Goal: Task Accomplishment & Management: Complete application form

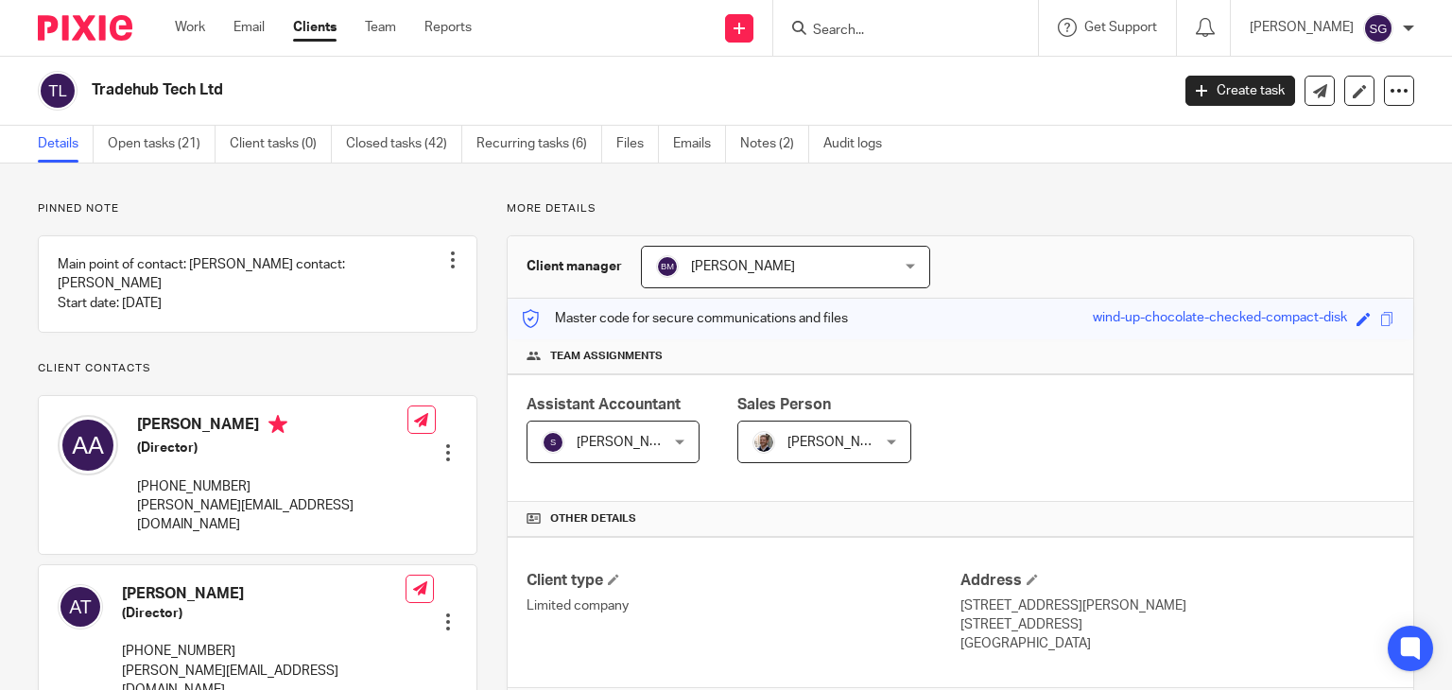
scroll to position [36, 0]
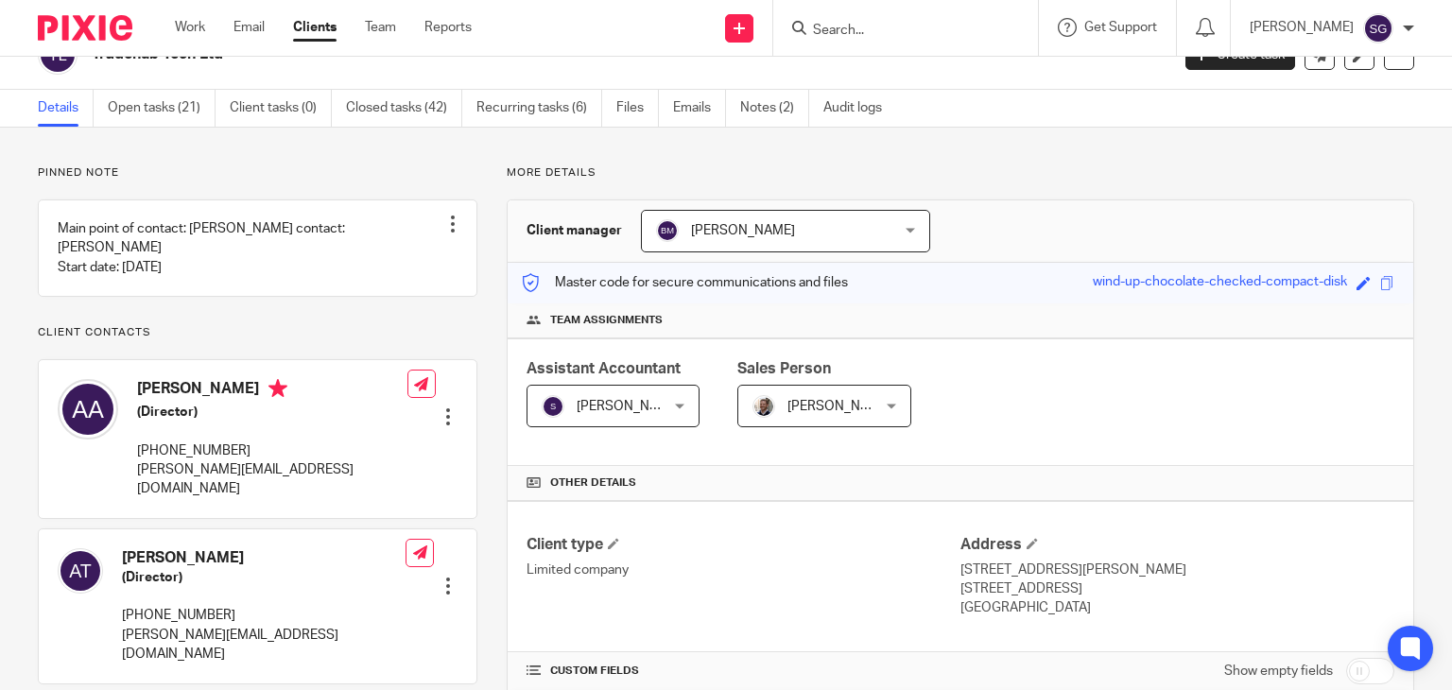
click at [846, 32] on input "Search" at bounding box center [896, 31] width 170 height 17
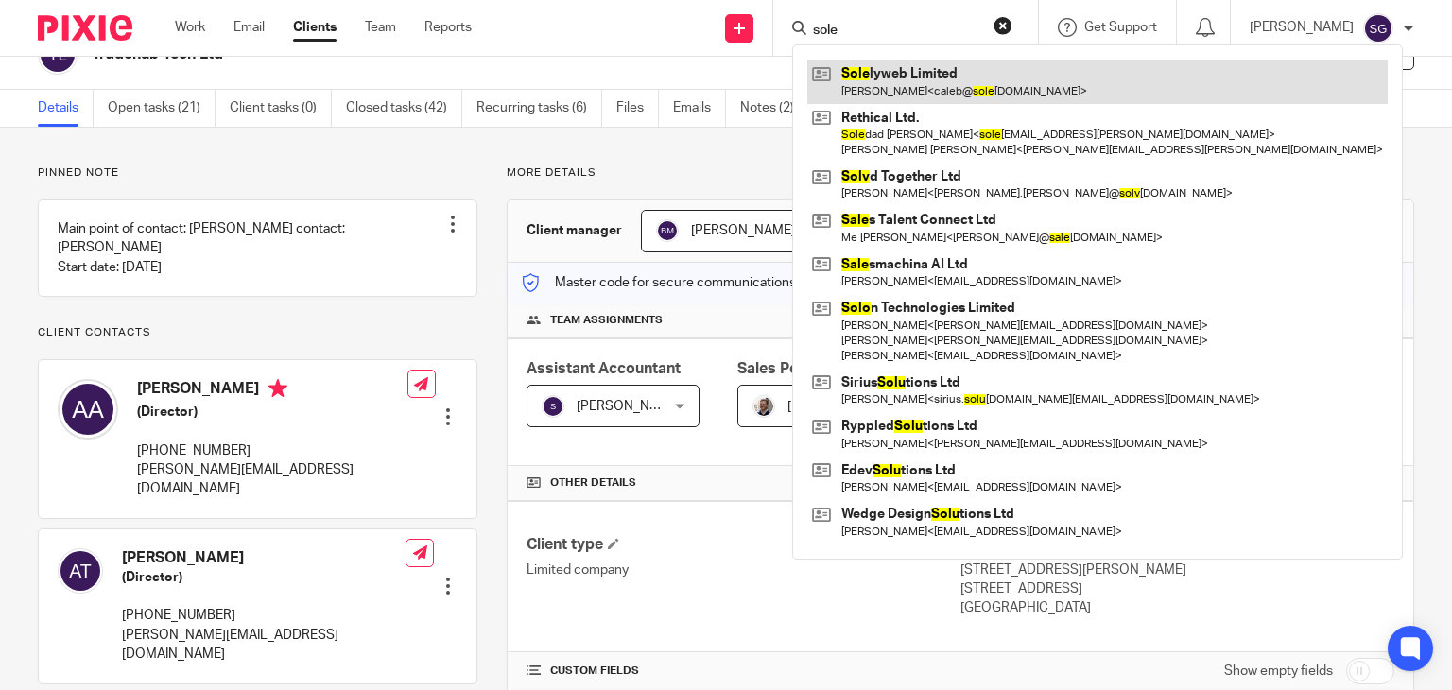
type input "sole"
click at [893, 71] on link at bounding box center [1097, 81] width 580 height 43
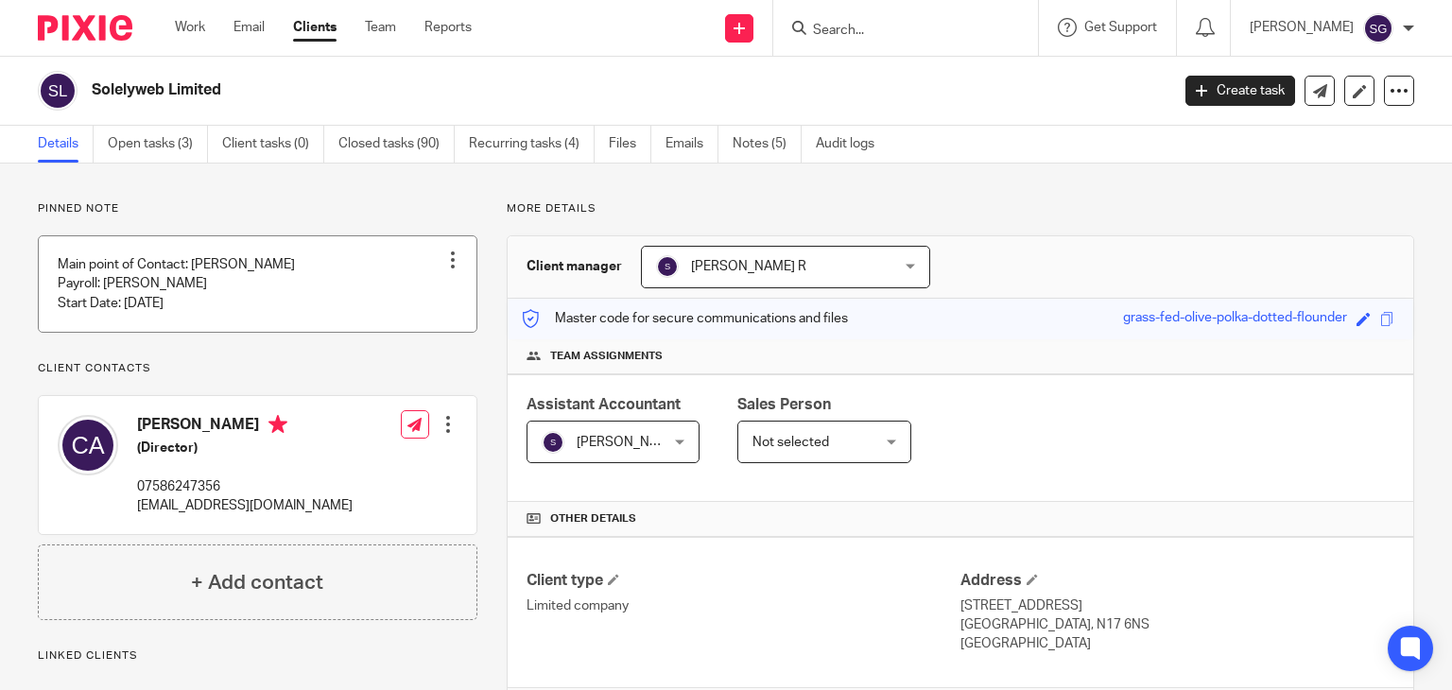
click at [443, 258] on div at bounding box center [452, 259] width 19 height 19
click at [317, 396] on div "Pinned note Main point of Contact: [PERSON_NAME] Payroll: [PERSON_NAME] Start D…" at bounding box center [257, 410] width 439 height 419
click at [439, 434] on div at bounding box center [448, 424] width 19 height 19
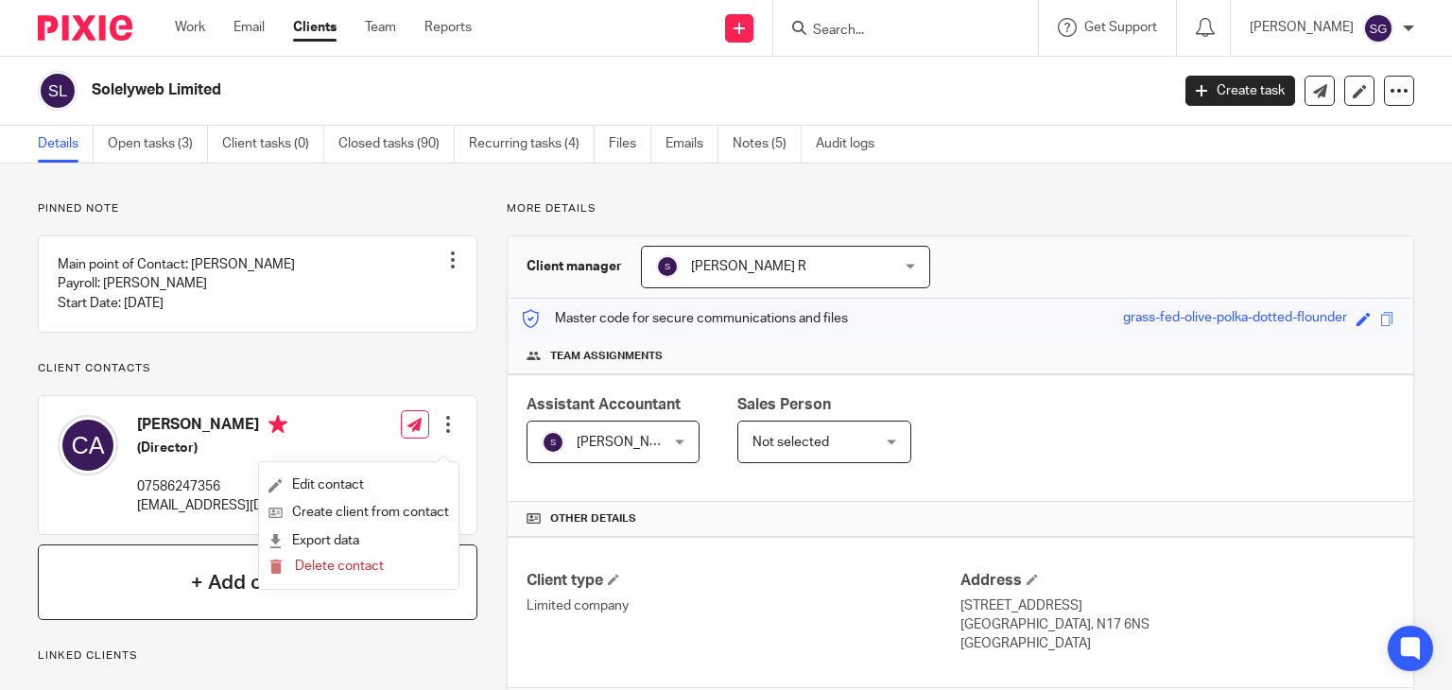
click at [250, 597] on h4 "+ Add contact" at bounding box center [257, 582] width 132 height 29
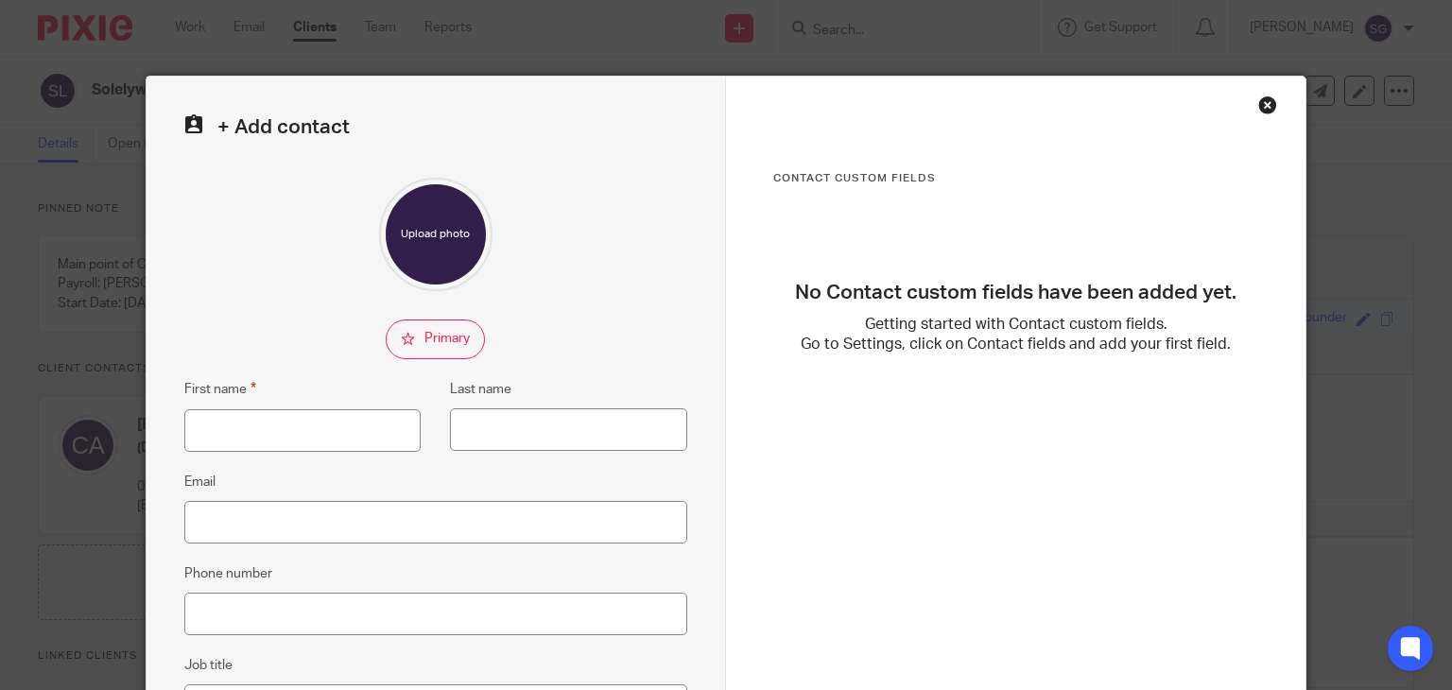
scroll to position [10, 0]
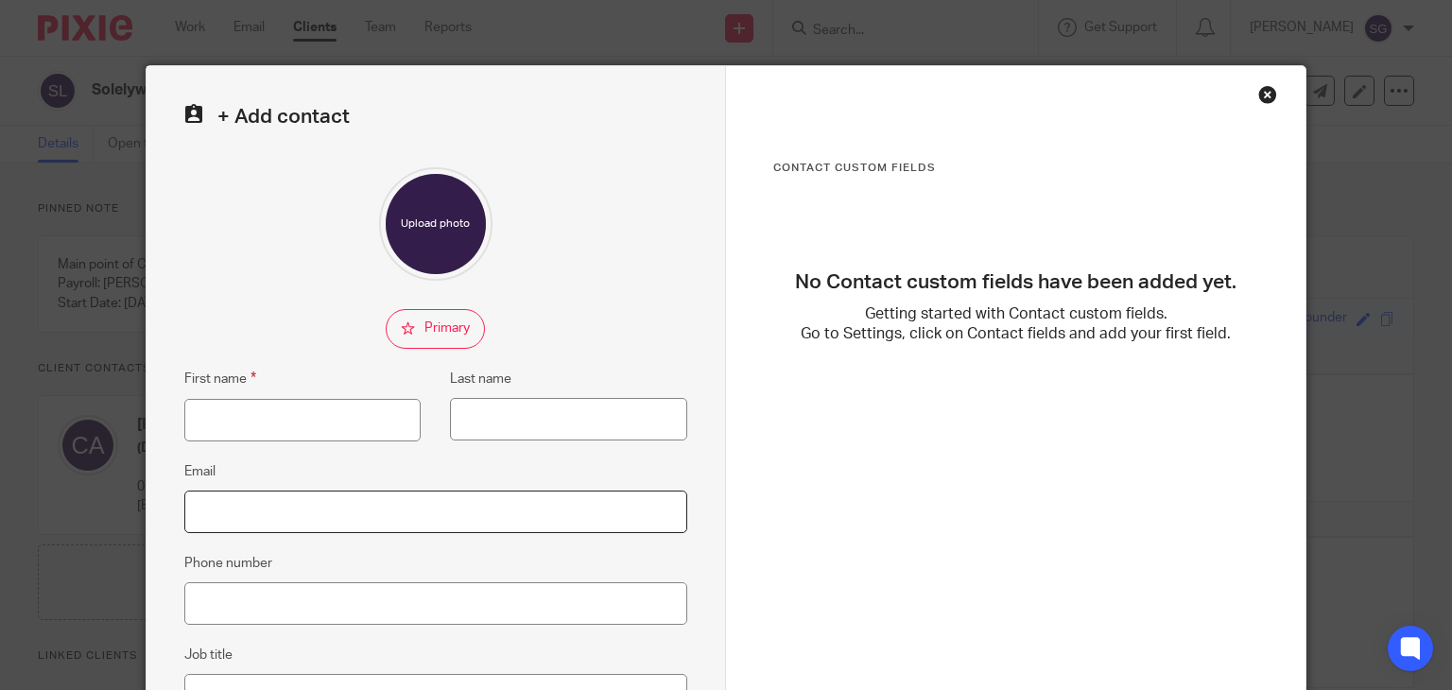
click at [264, 508] on input "Email" at bounding box center [435, 511] width 503 height 43
paste input "[EMAIL_ADDRESS][DOMAIN_NAME]"
type input "[EMAIL_ADDRESS][DOMAIN_NAME]"
click at [264, 421] on input "First name" at bounding box center [302, 420] width 237 height 43
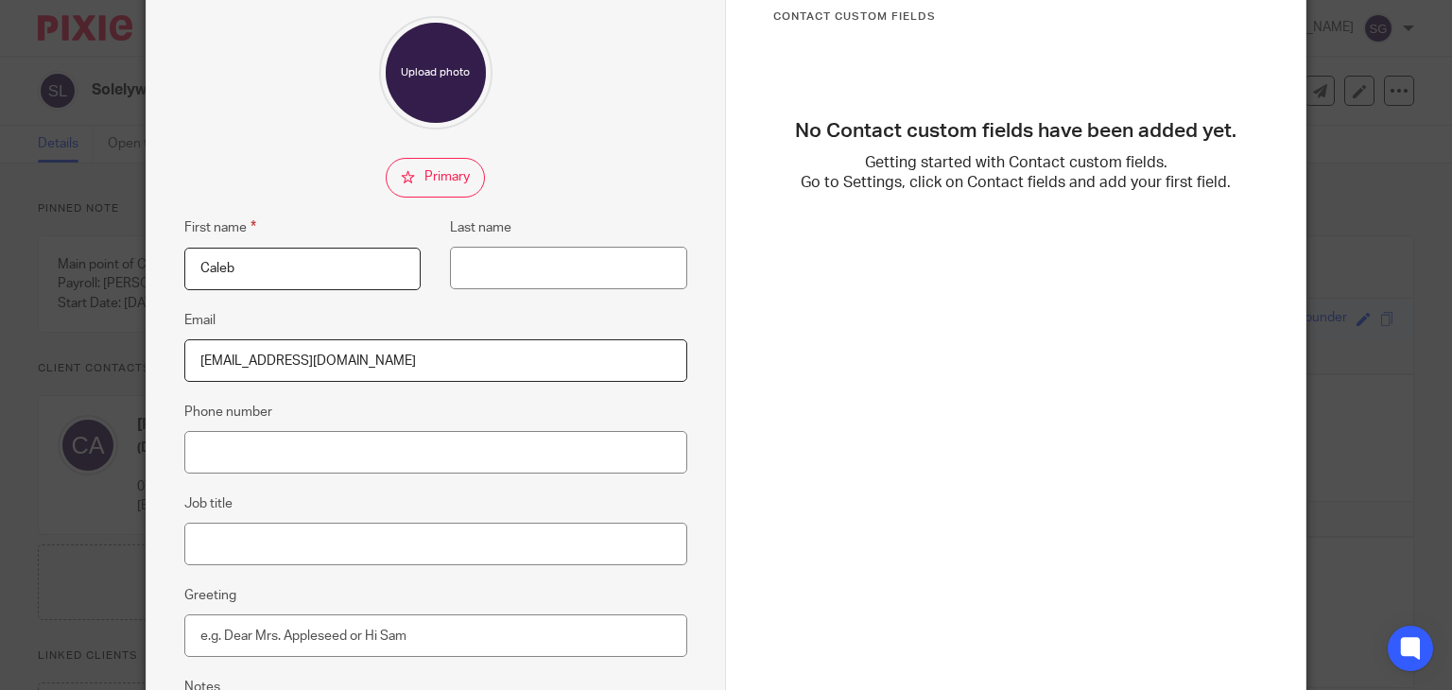
scroll to position [157, 0]
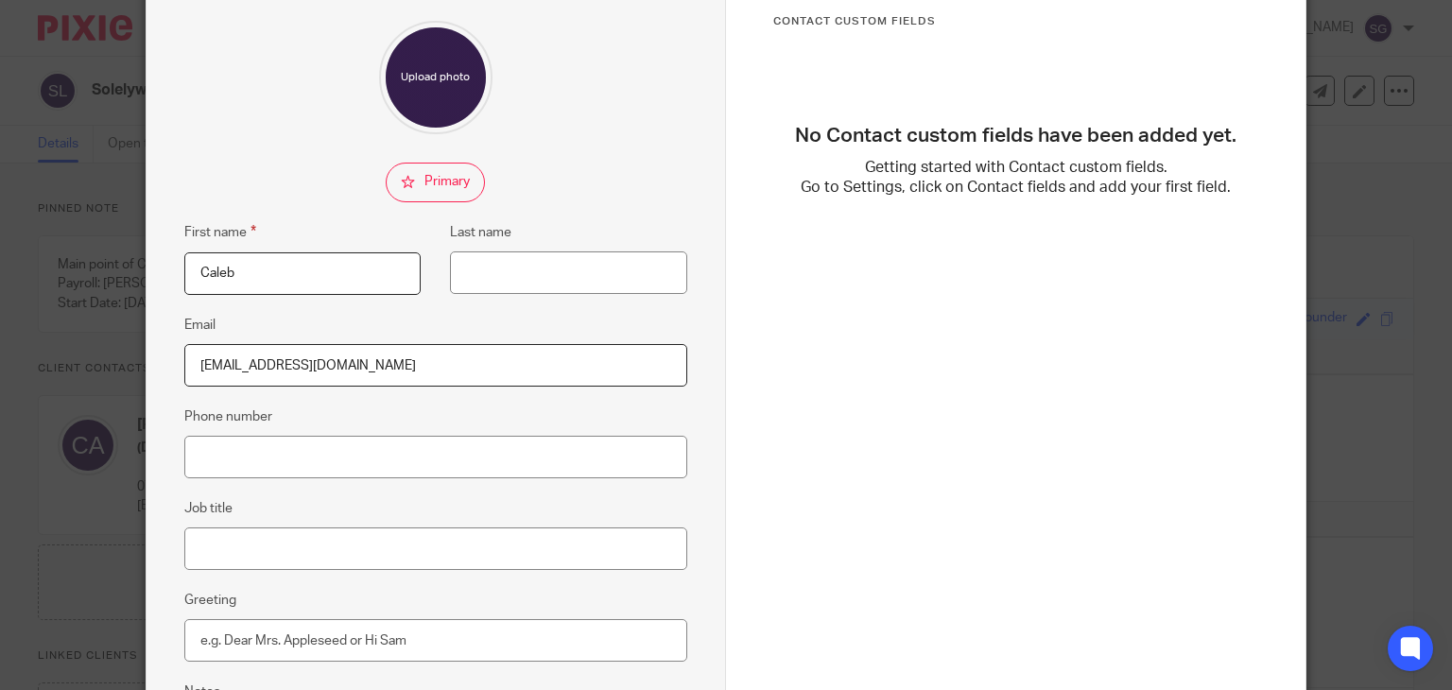
type input "Caleb"
click at [378, 371] on input "[EMAIL_ADDRESS][DOMAIN_NAME]" at bounding box center [435, 365] width 503 height 43
type input "[EMAIL_ADDRESS][DOMAIN_NAME]"
click at [378, 371] on input "[EMAIL_ADDRESS][DOMAIN_NAME]" at bounding box center [435, 365] width 503 height 43
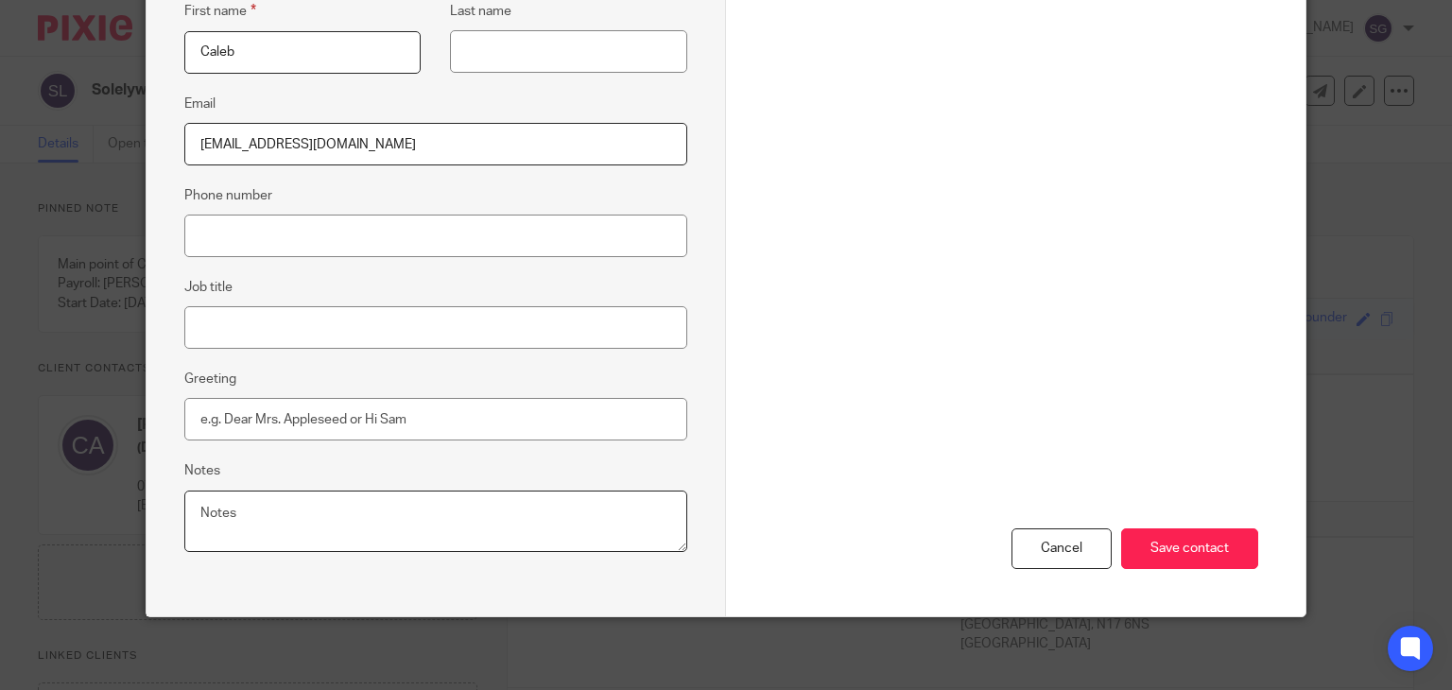
click at [265, 499] on textarea "Notes" at bounding box center [435, 521] width 503 height 62
click at [352, 507] on textarea "Altern" at bounding box center [435, 521] width 503 height 62
paste textarea "My email caleb@solelyweb.com should be working now. Alternatively use the email…"
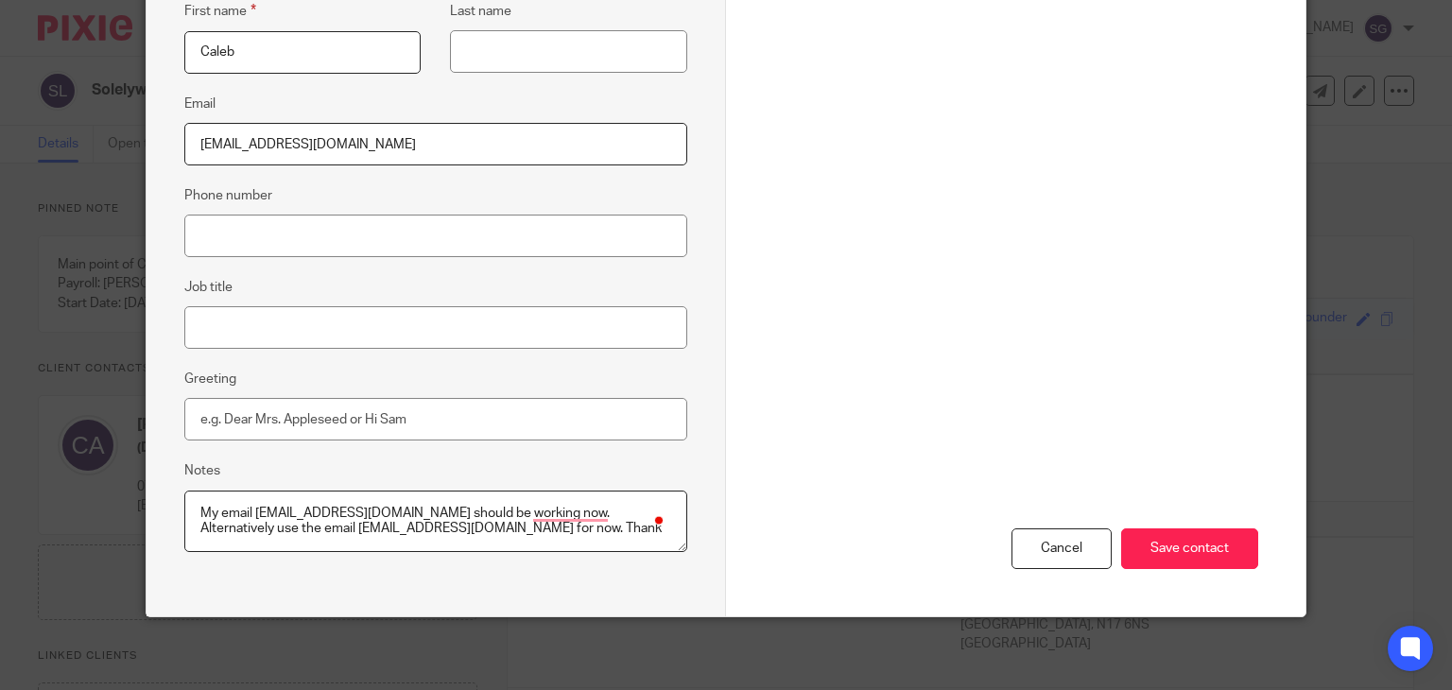
click at [501, 529] on textarea "My email caleb@solelyweb.com should be working now. Alternatively use the email…" at bounding box center [435, 521] width 503 height 62
type textarea "My email caleb@solelyweb.com should be working now. Alternatively use the email…"
click at [1135, 557] on input "Save contact" at bounding box center [1189, 548] width 137 height 41
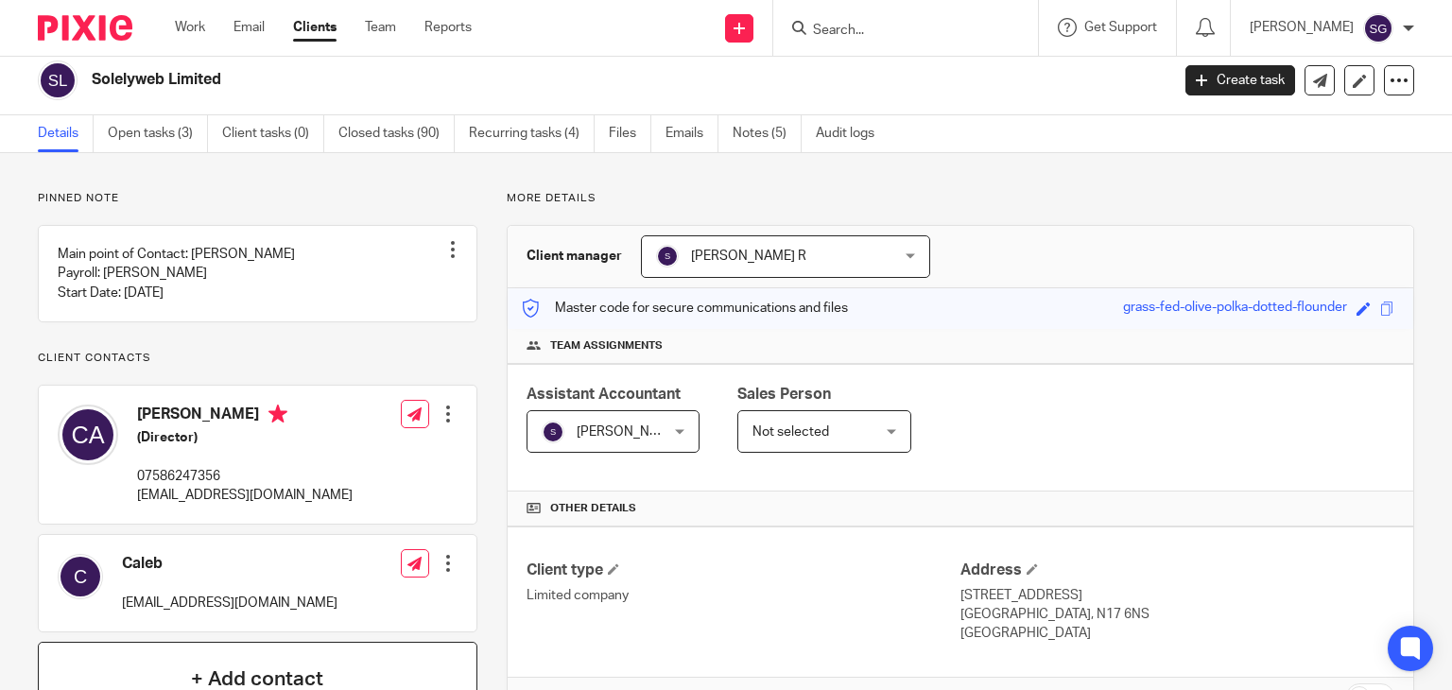
scroll to position [3, 0]
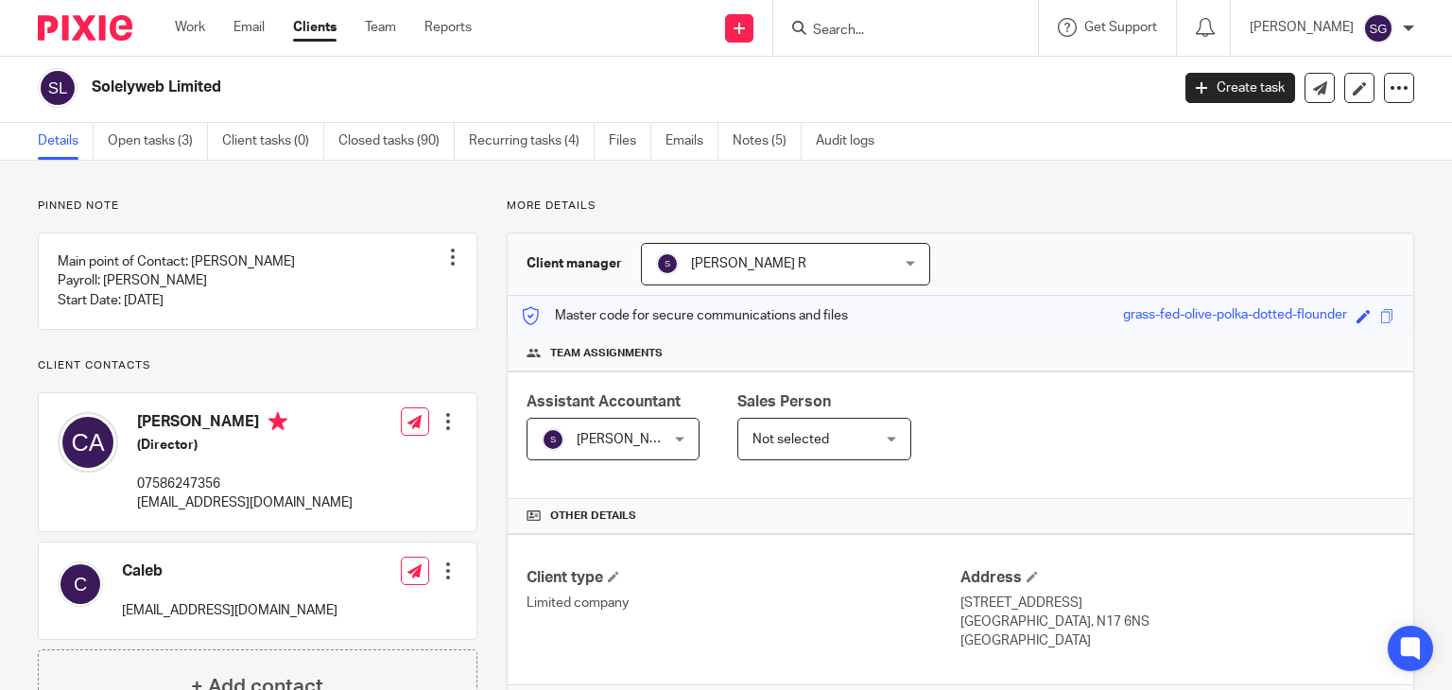
click at [861, 20] on form at bounding box center [911, 28] width 201 height 24
